Goal: Task Accomplishment & Management: Use online tool/utility

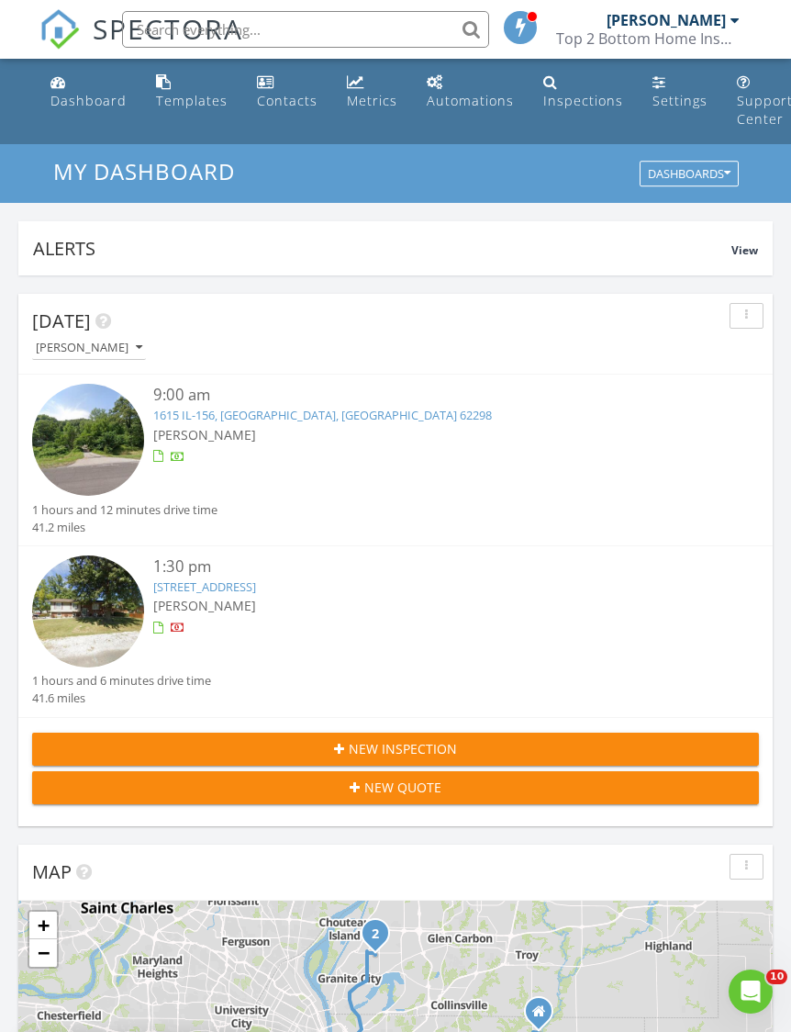
click at [196, 100] on div "Templates" at bounding box center [192, 100] width 72 height 17
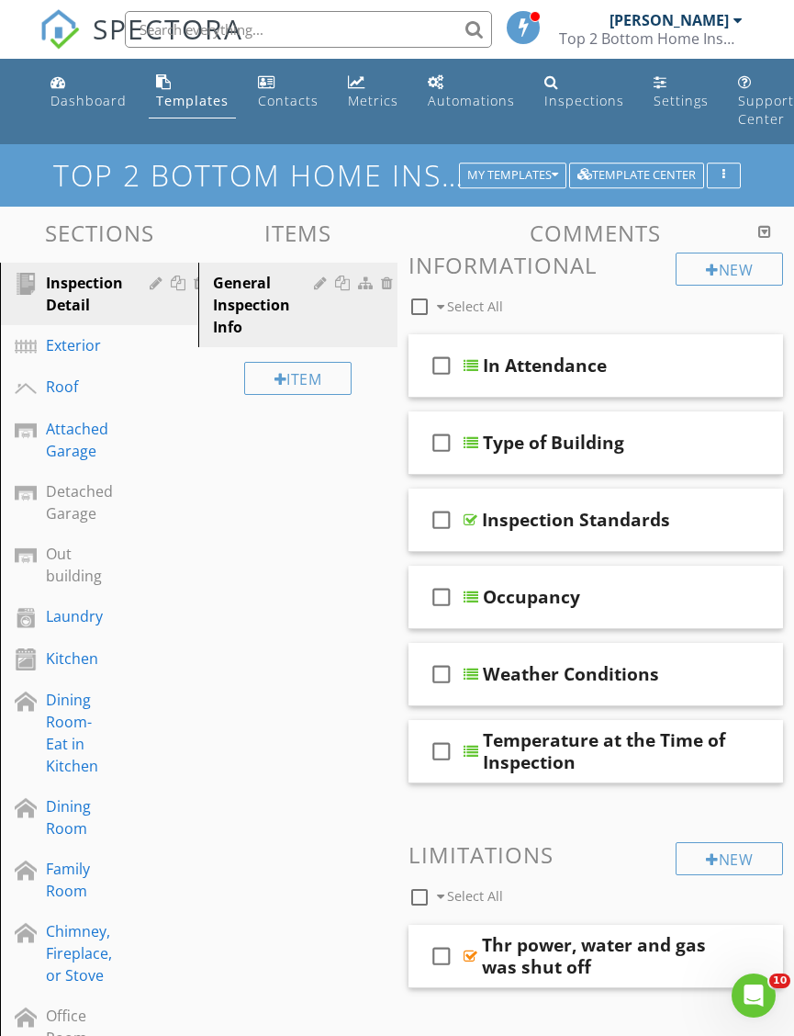
click at [66, 744] on div "Dining Room-Eat in Kitchen" at bounding box center [78, 733] width 65 height 88
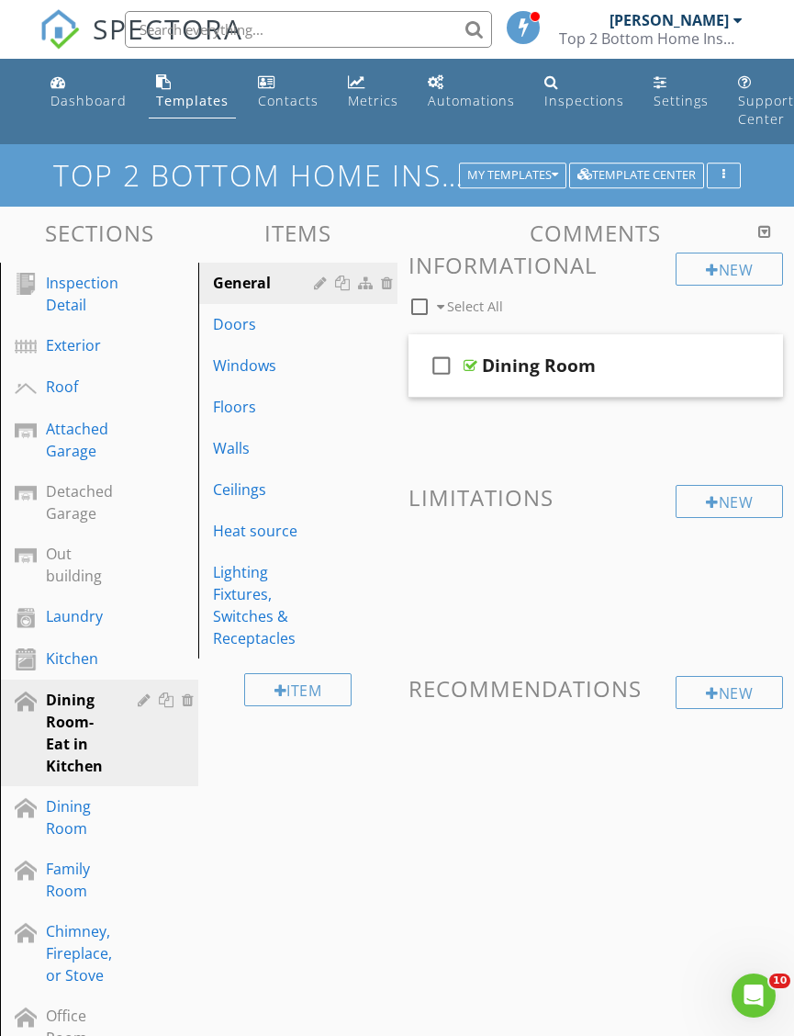
click at [270, 608] on div "Lighting Fixtures, Switches & Receptacles" at bounding box center [266, 605] width 106 height 88
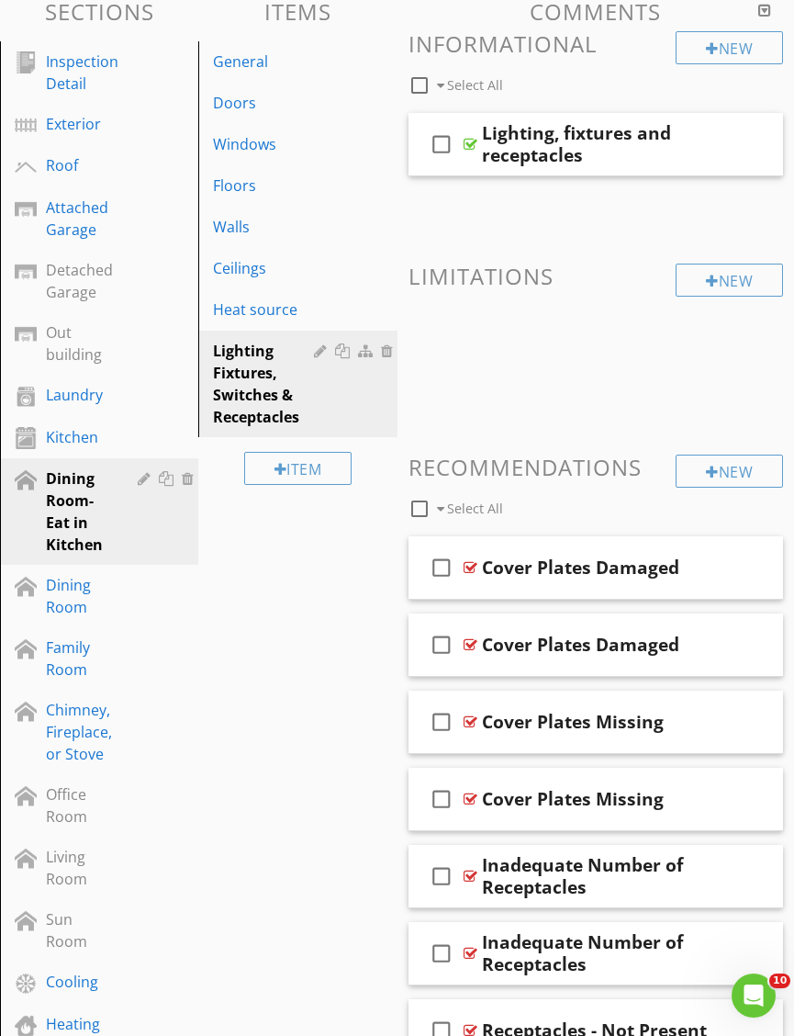
scroll to position [279, 0]
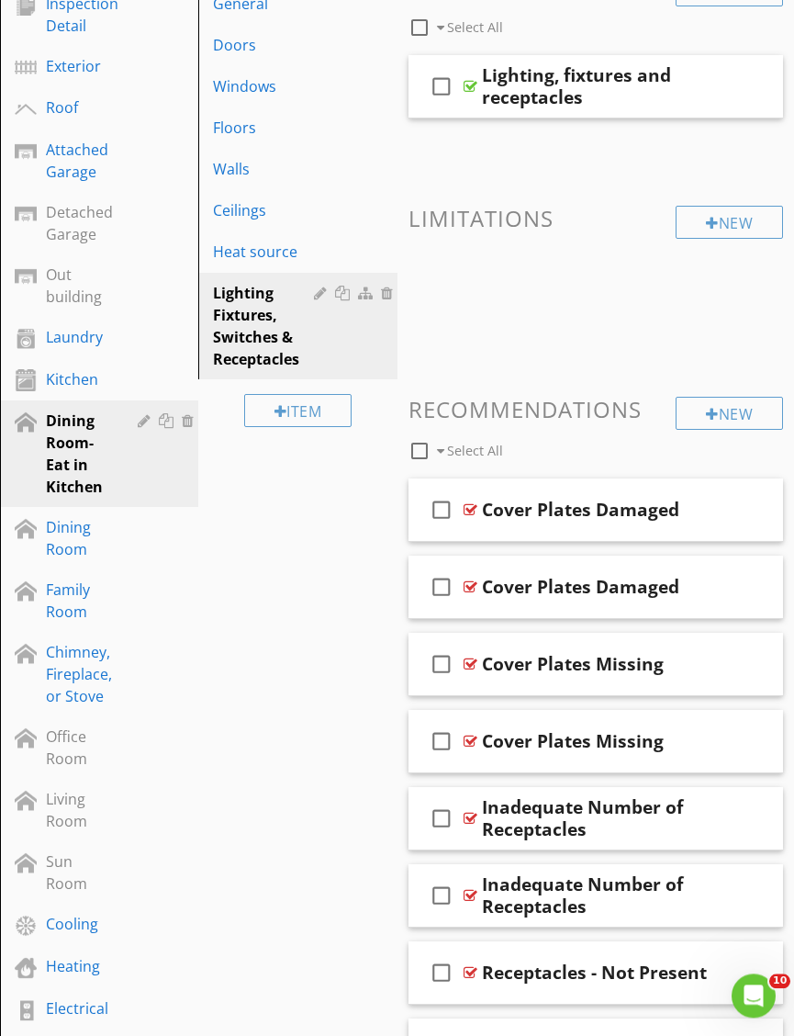
click at [745, 586] on div at bounding box center [744, 586] width 15 height 18
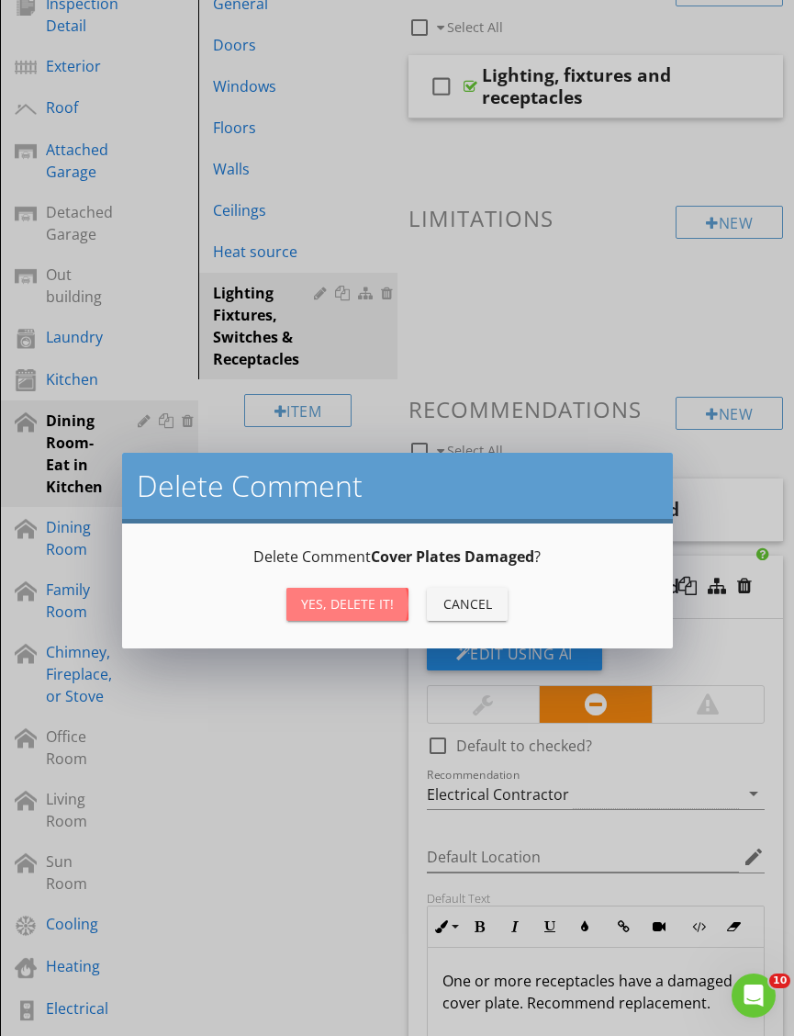
click at [354, 608] on div "Yes, Delete it!" at bounding box center [347, 603] width 93 height 19
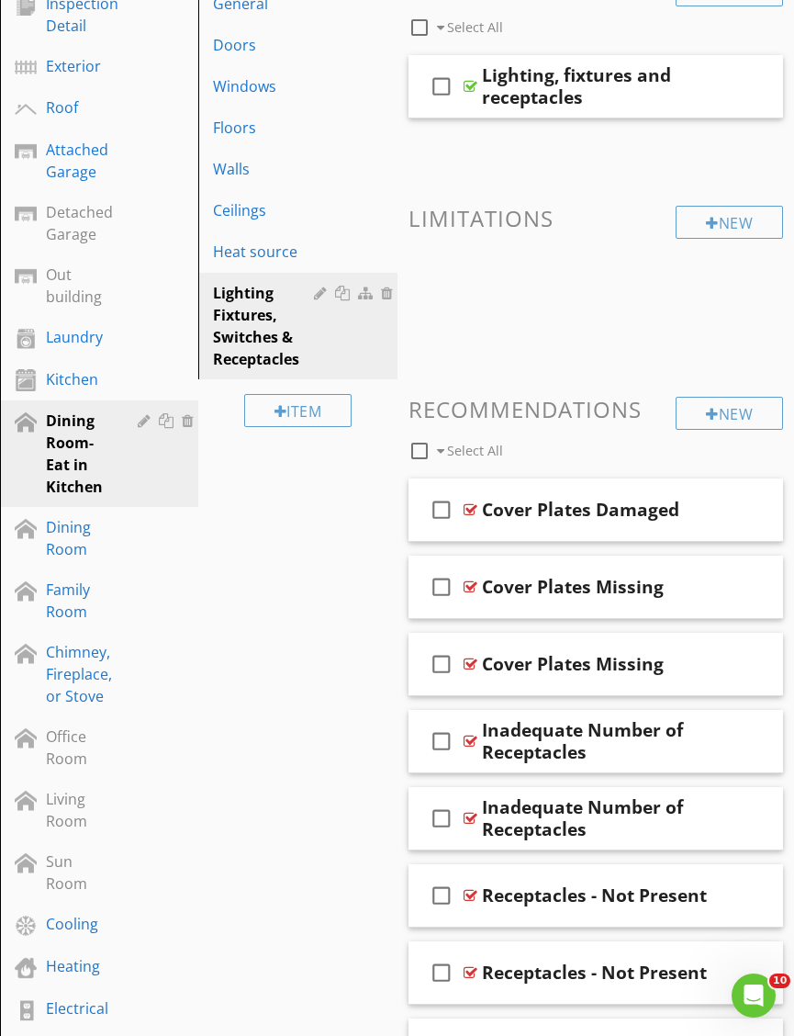
click at [742, 664] on div at bounding box center [744, 663] width 15 height 18
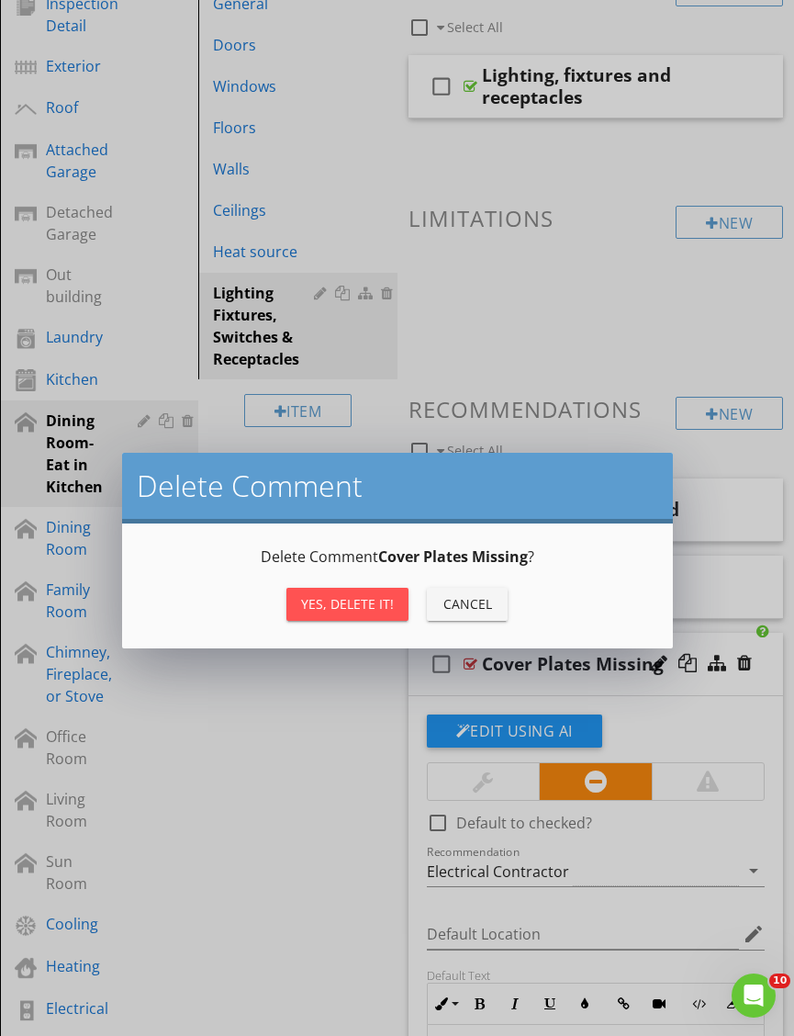
click at [353, 601] on div "Yes, Delete it!" at bounding box center [347, 603] width 93 height 19
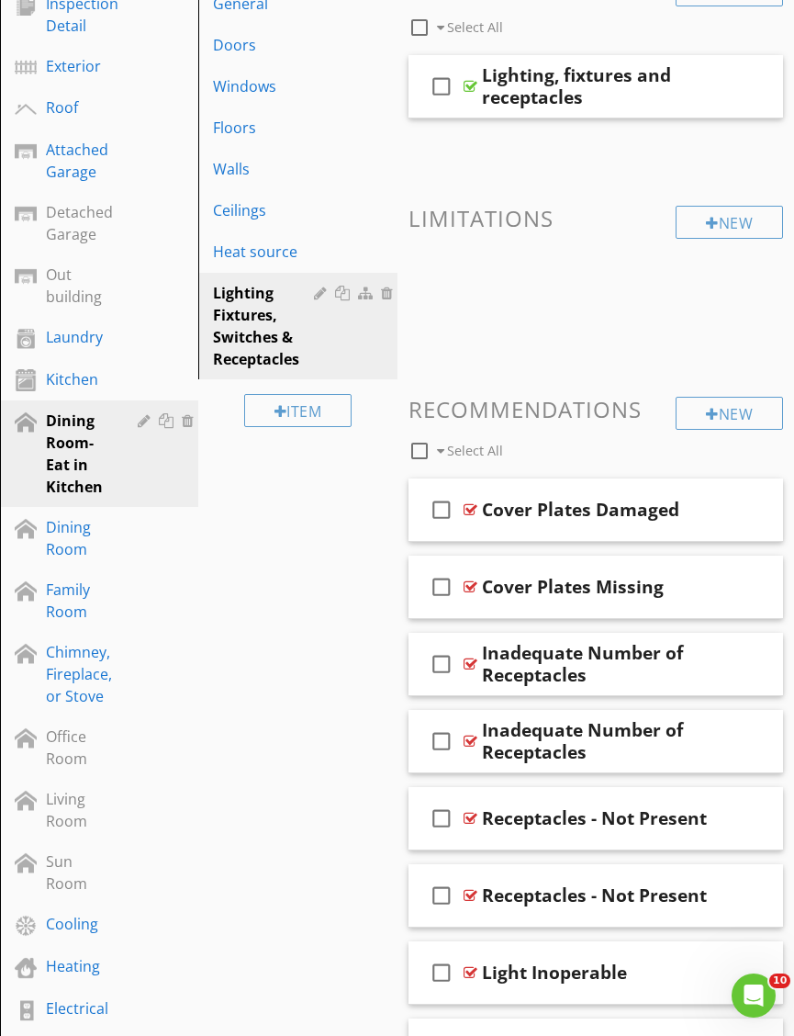
click at [740, 736] on div at bounding box center [744, 740] width 15 height 18
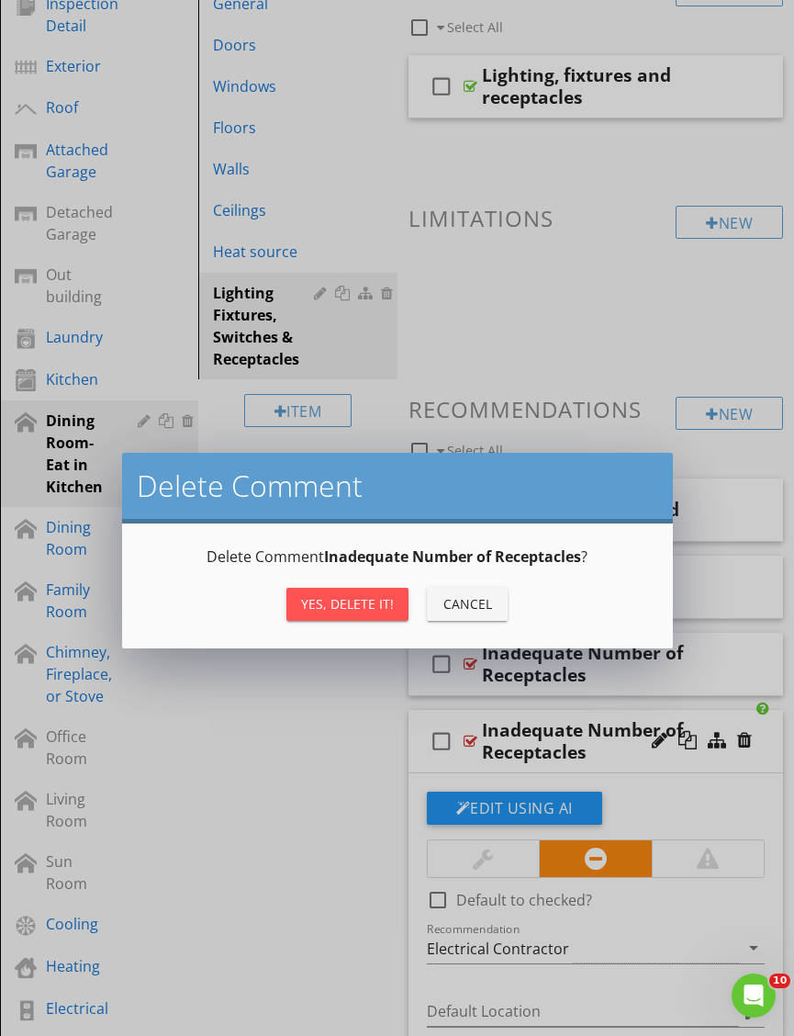
click at [368, 611] on div "Yes, Delete it!" at bounding box center [347, 603] width 93 height 19
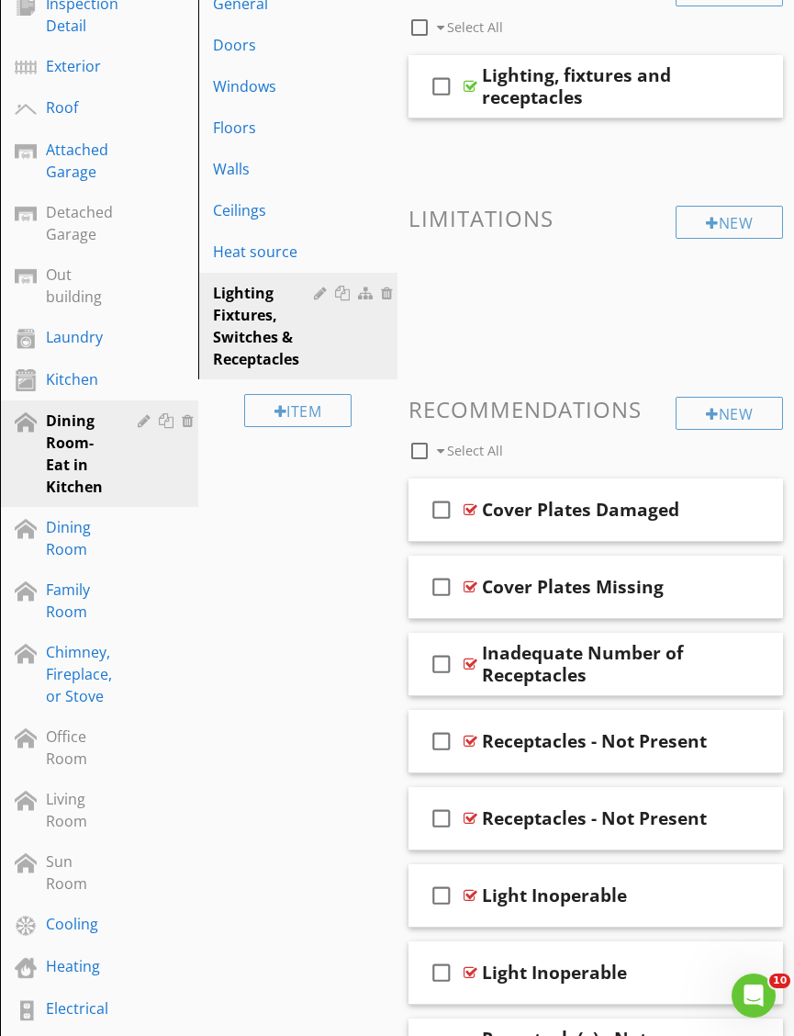
click at [748, 816] on div at bounding box center [744, 817] width 15 height 18
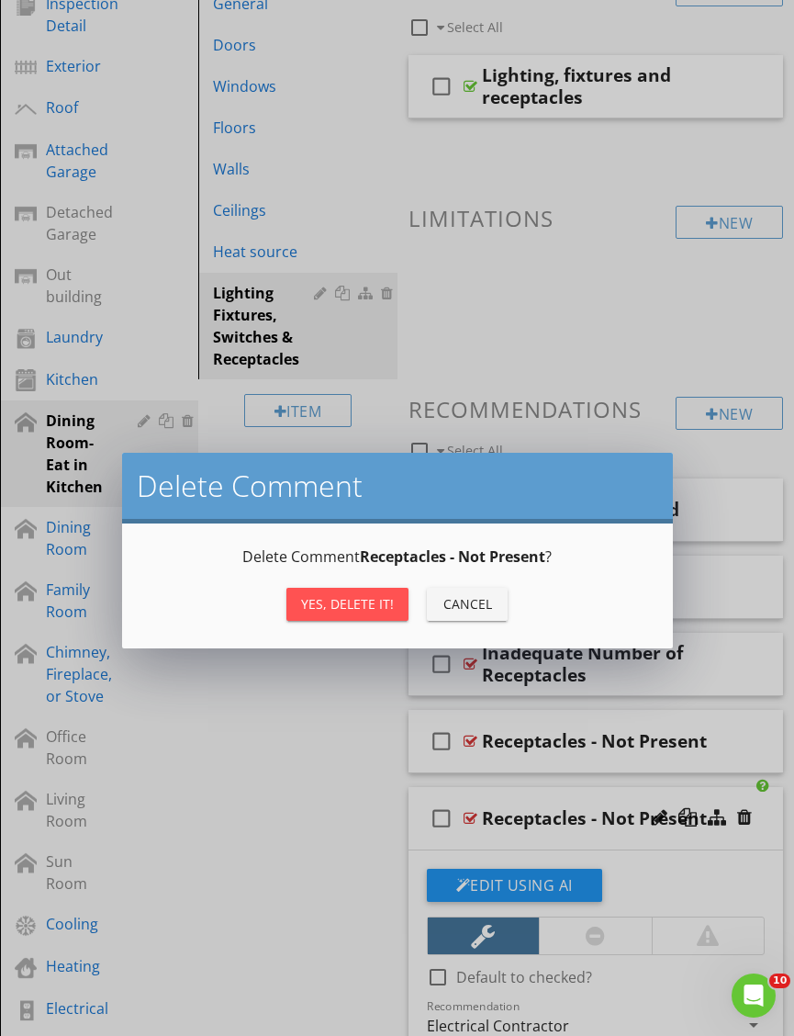
click at [310, 606] on div "Yes, Delete it!" at bounding box center [347, 603] width 93 height 19
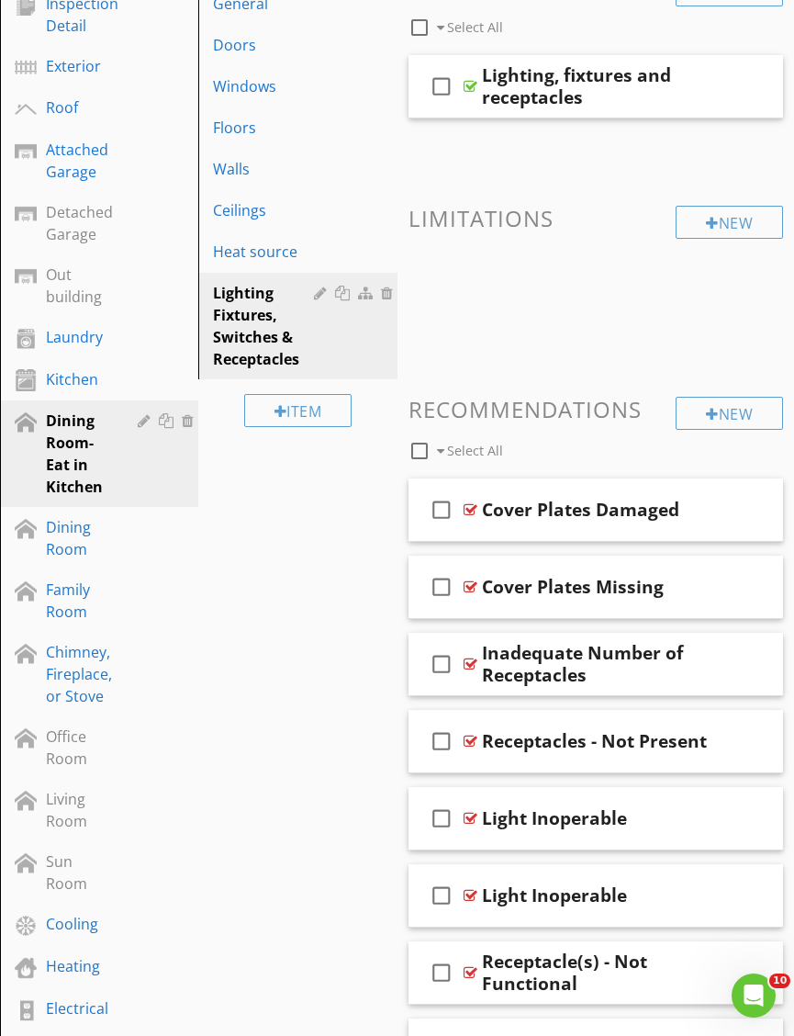
click at [744, 814] on div at bounding box center [744, 817] width 15 height 18
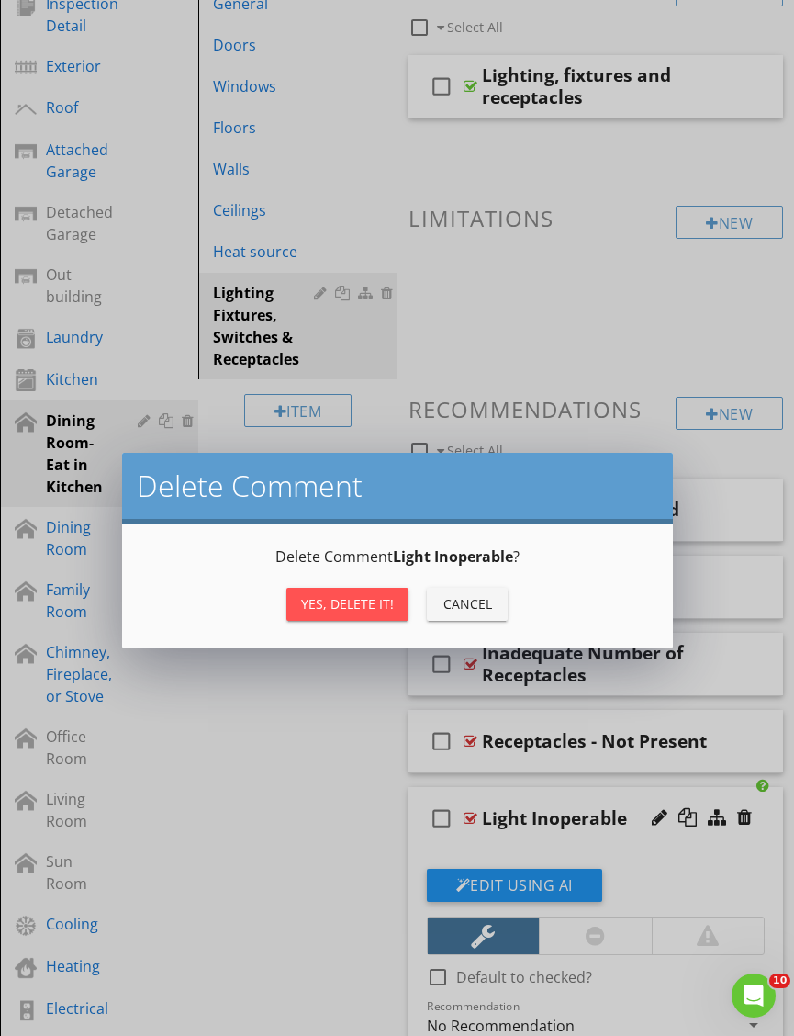
click at [341, 608] on div "Yes, Delete it!" at bounding box center [347, 603] width 93 height 19
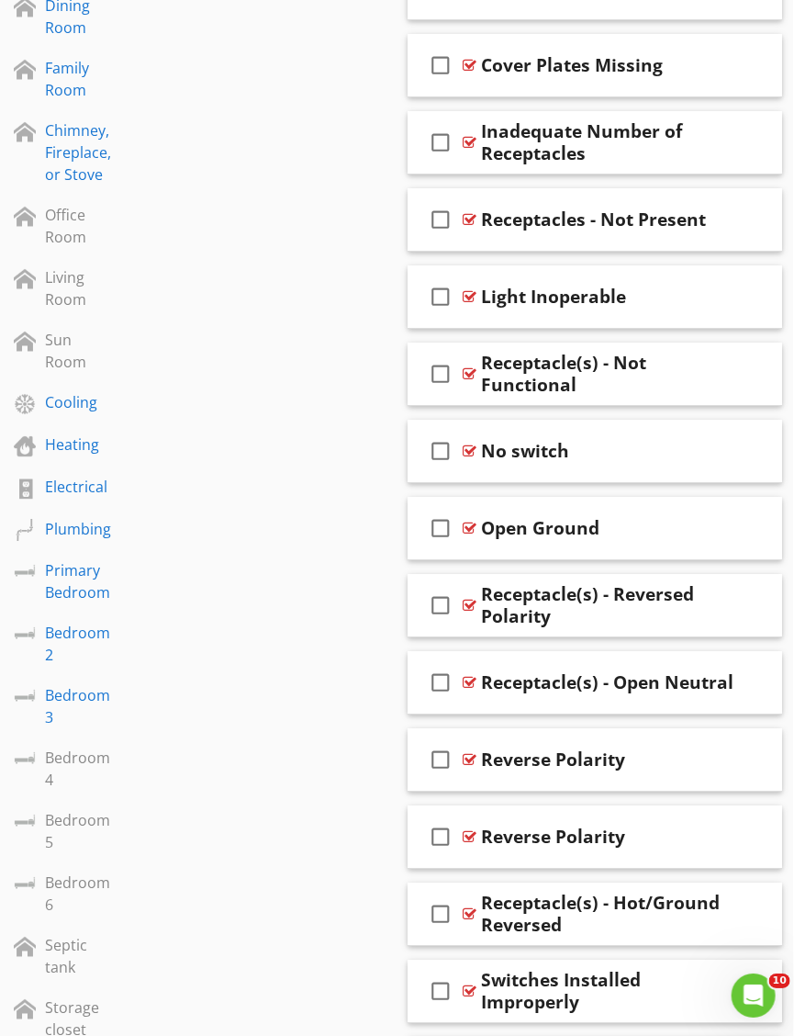
scroll to position [803, 1]
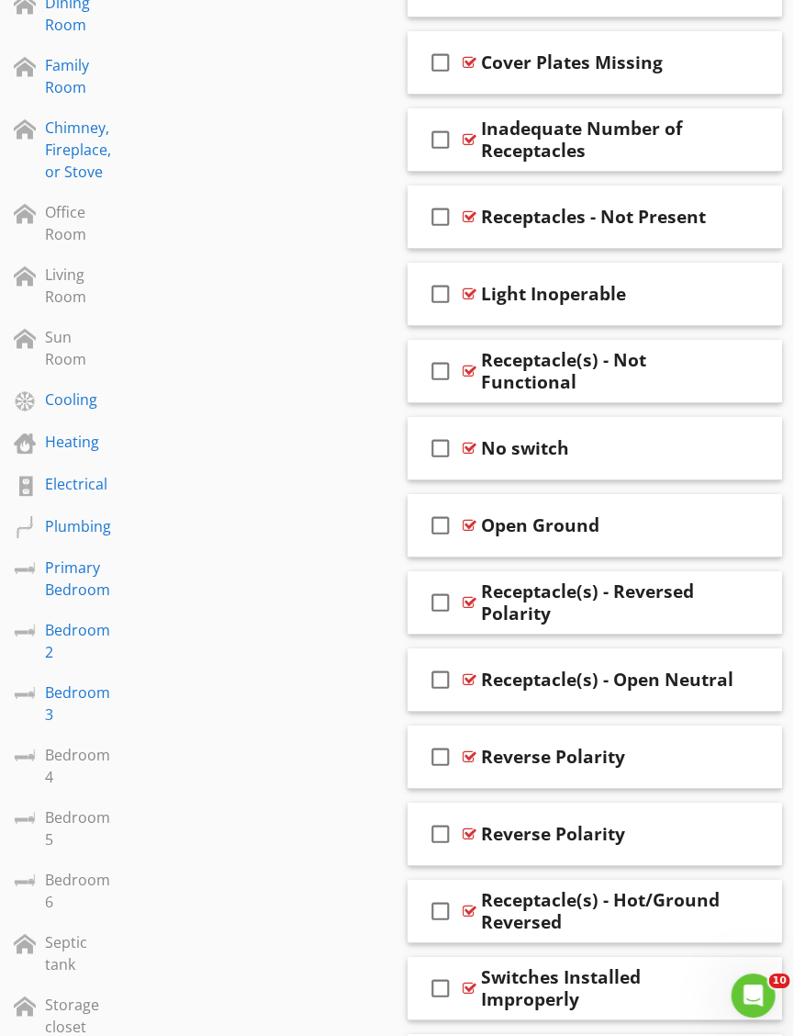
click at [744, 825] on div at bounding box center [743, 833] width 15 height 18
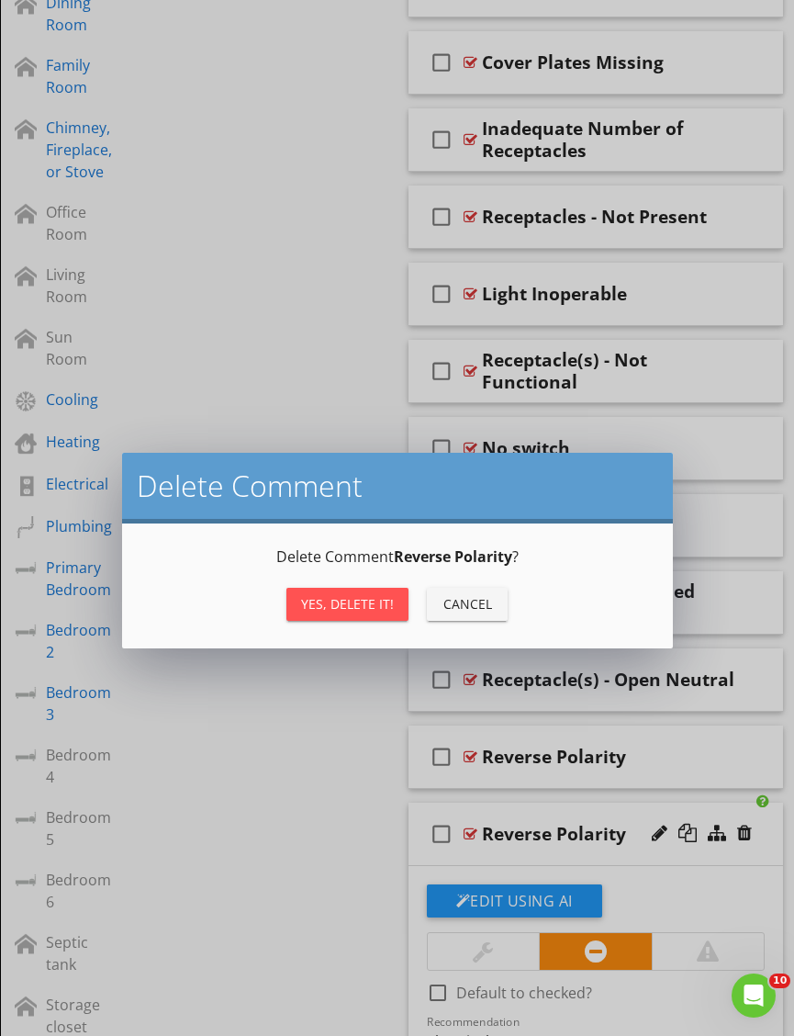
click at [341, 597] on div "Yes, Delete it!" at bounding box center [347, 603] width 93 height 19
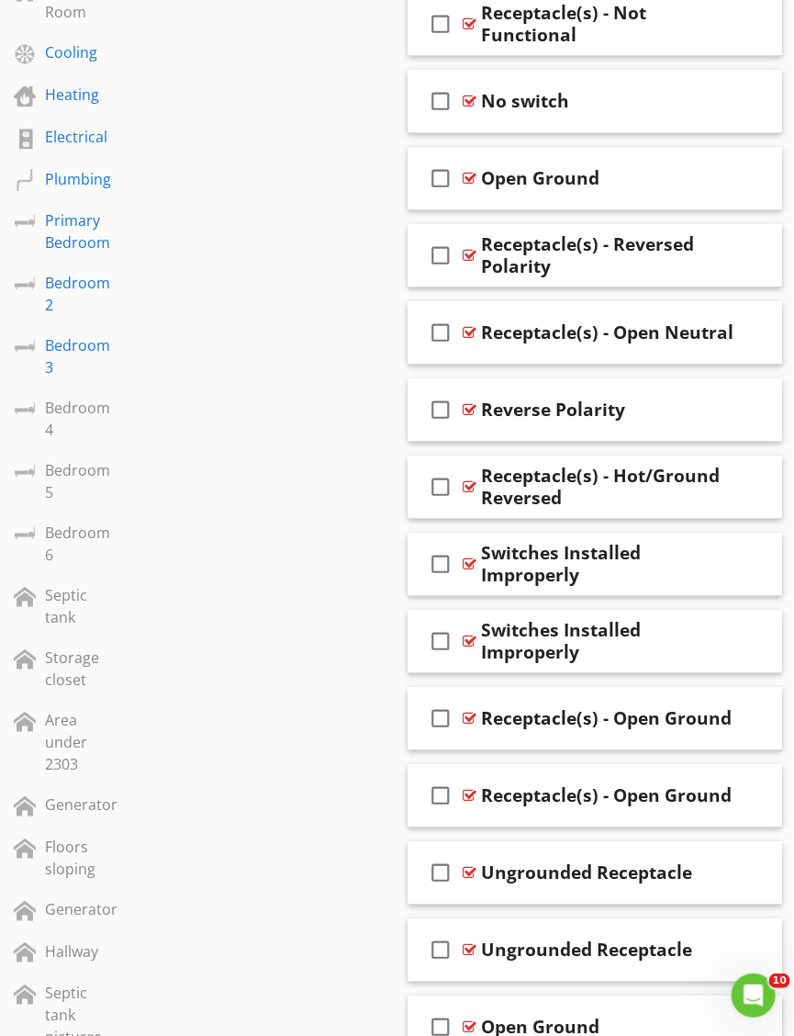
scroll to position [1152, 2]
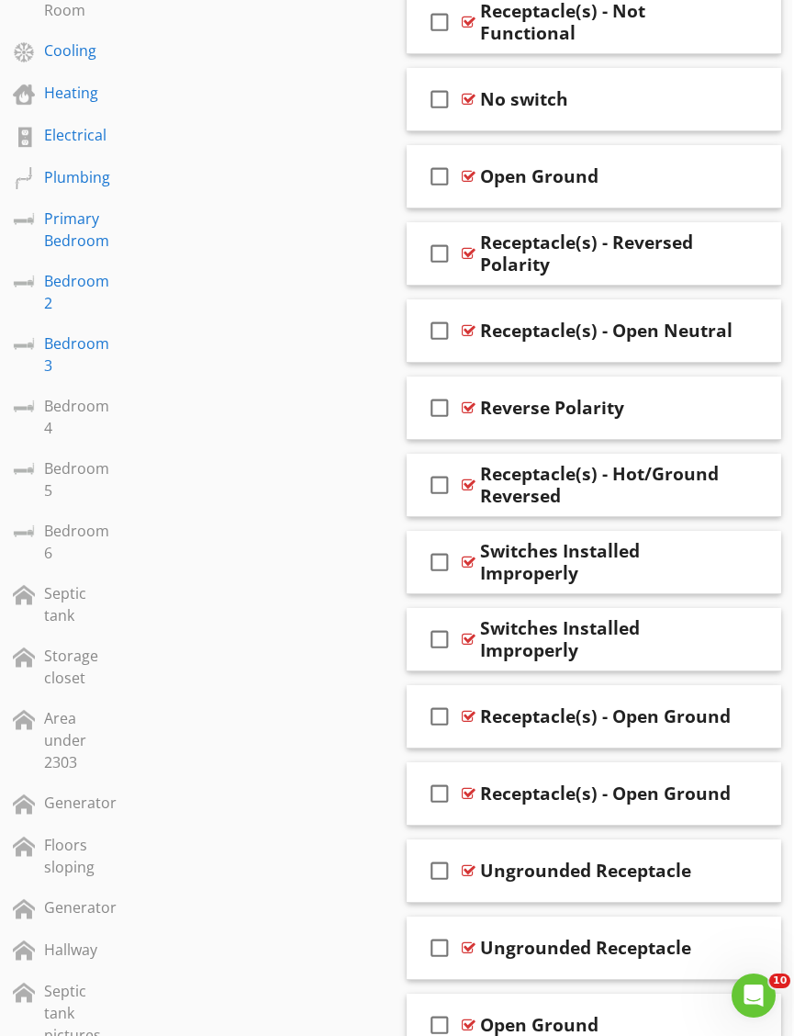
click at [736, 641] on div at bounding box center [742, 638] width 15 height 18
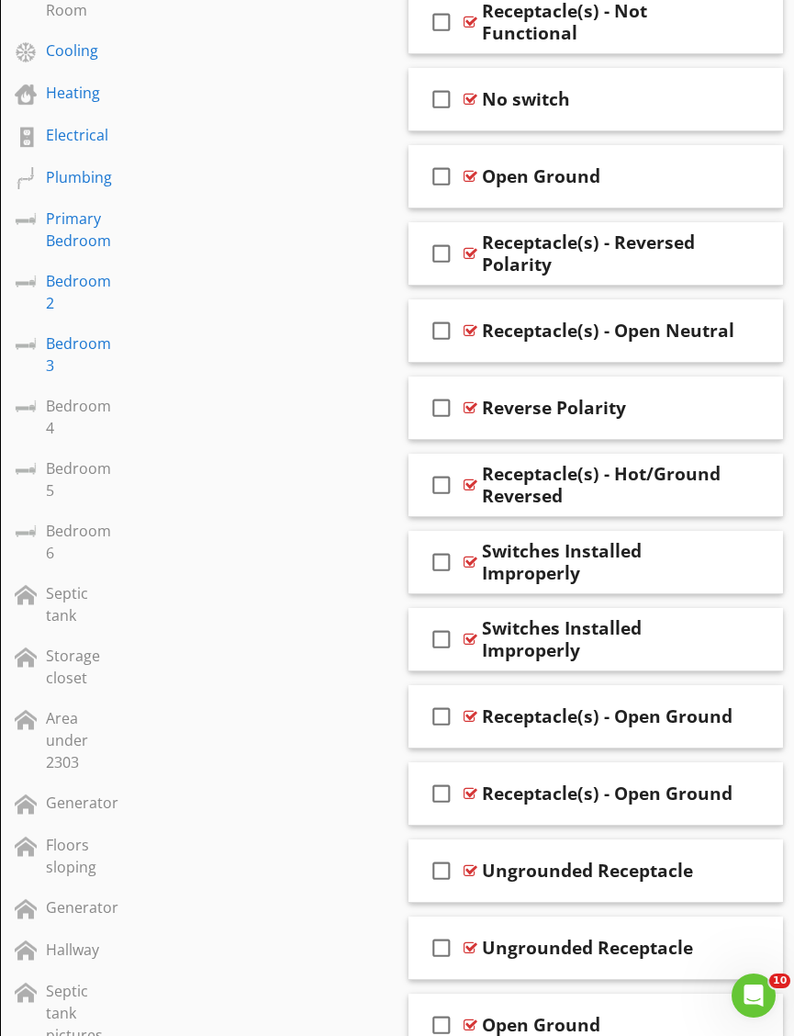
scroll to position [1152, 0]
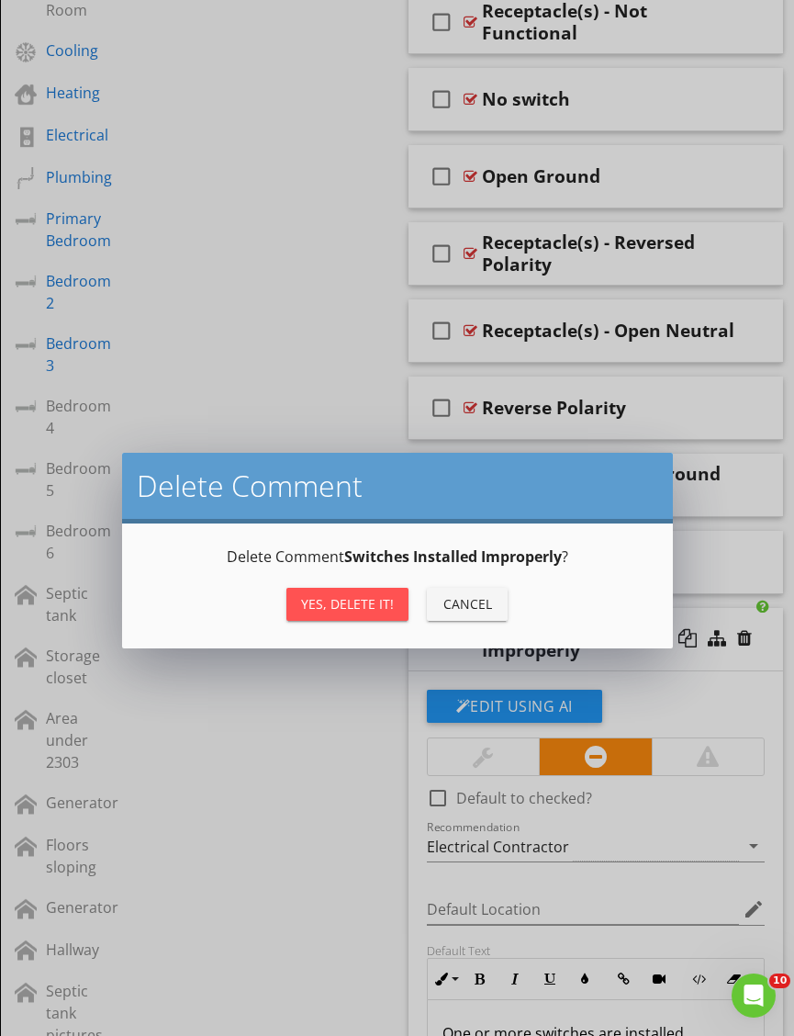
click at [339, 615] on button "Yes, Delete it!" at bounding box center [347, 604] width 122 height 33
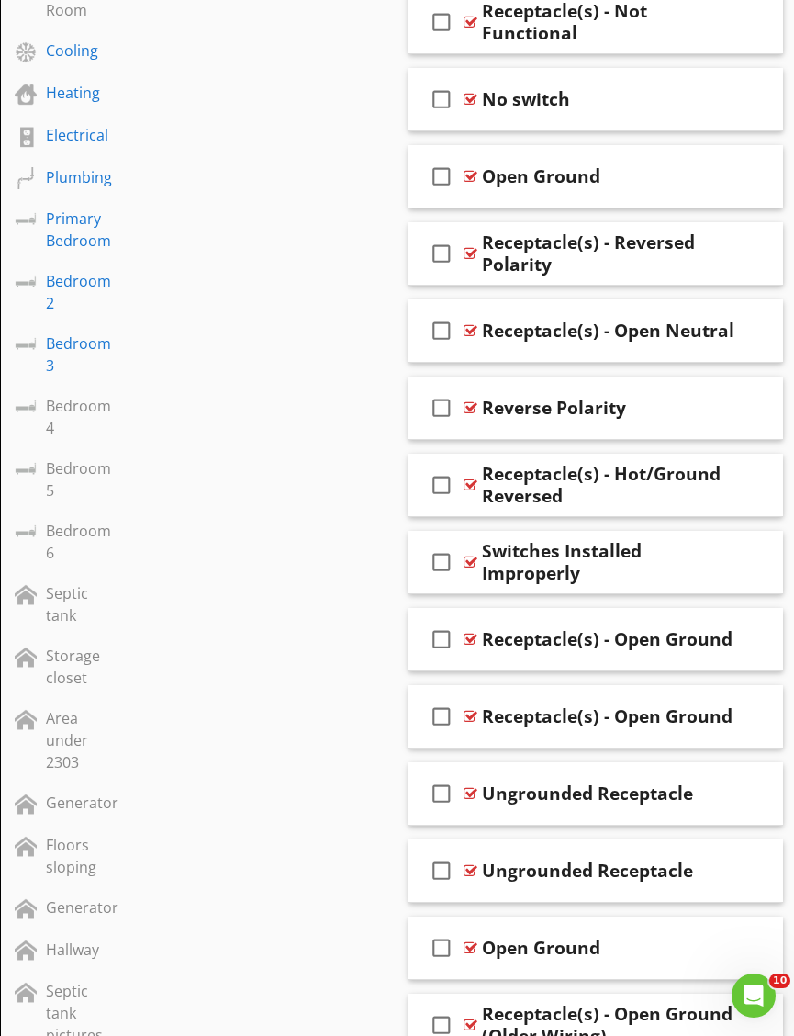
click at [747, 873] on div at bounding box center [744, 869] width 15 height 18
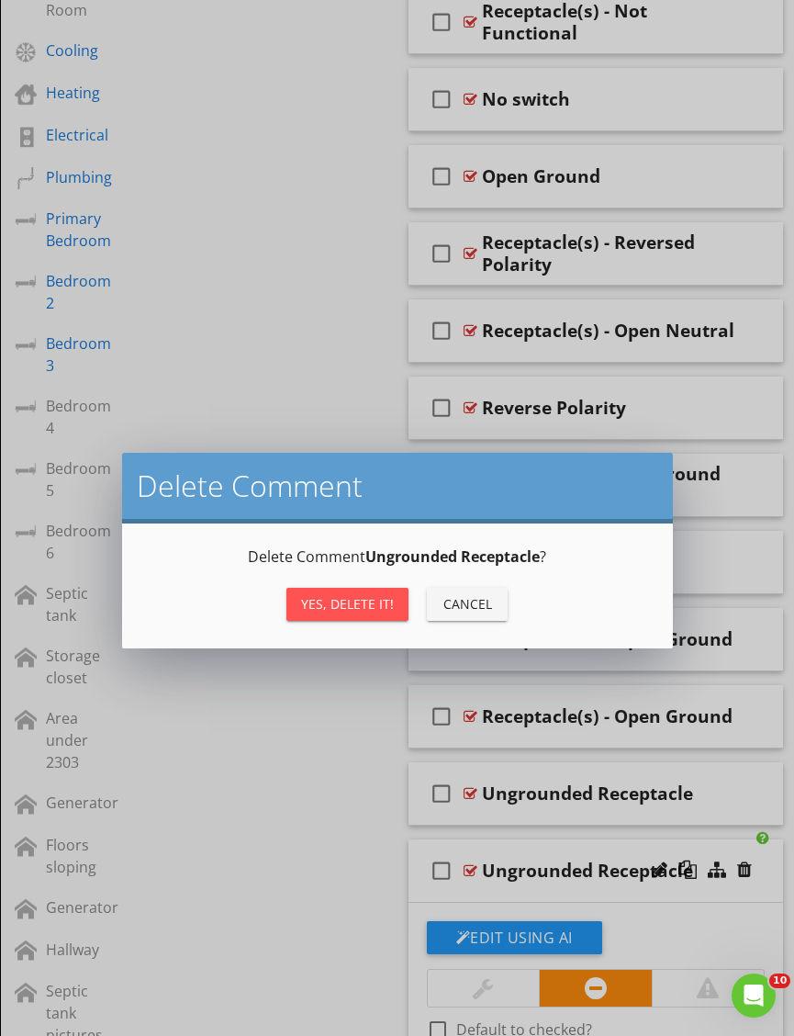
click at [345, 610] on div "Yes, Delete it!" at bounding box center [347, 603] width 93 height 19
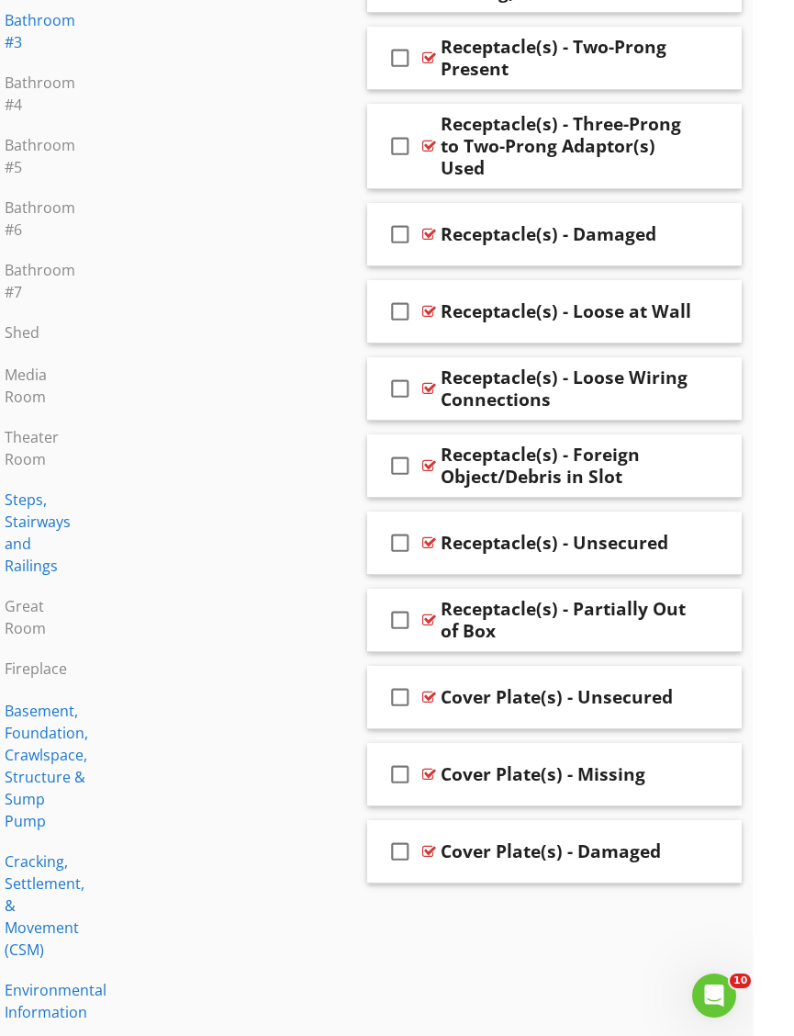
scroll to position [2538, 2]
